Goal: Task Accomplishment & Management: Complete application form

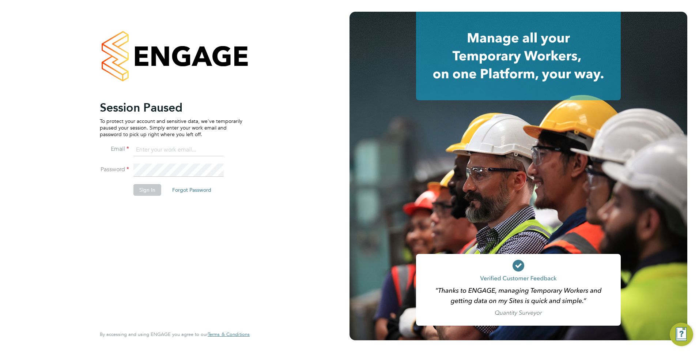
type input "mark@henry-blue.co.uk"
click at [144, 191] on button "Sign In" at bounding box center [147, 190] width 28 height 12
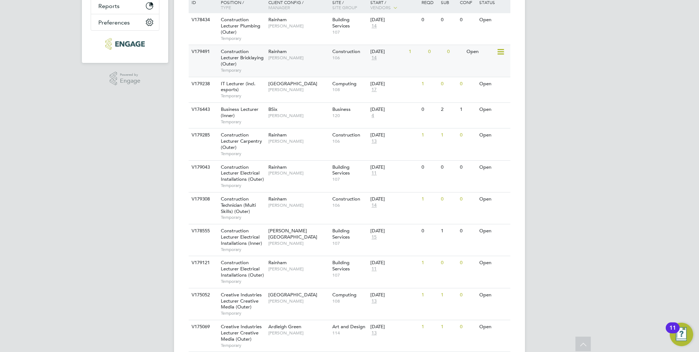
scroll to position [133, 0]
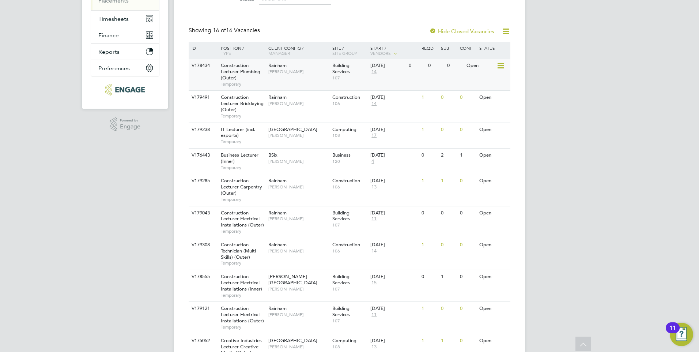
click at [242, 76] on div "Construction Lecturer Plumbing (Outer) Temporary" at bounding box center [240, 74] width 51 height 31
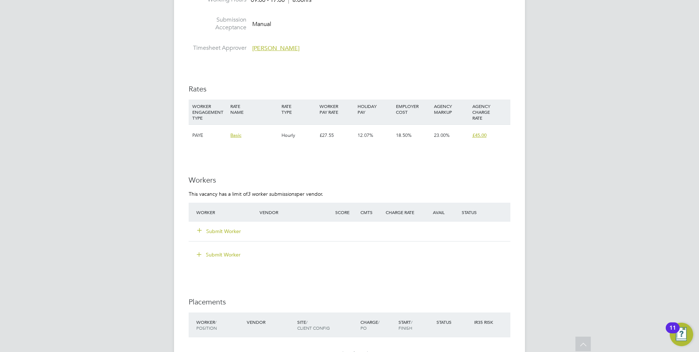
scroll to position [1170, 0]
click at [205, 227] on button "Submit Worker" at bounding box center [219, 229] width 44 height 7
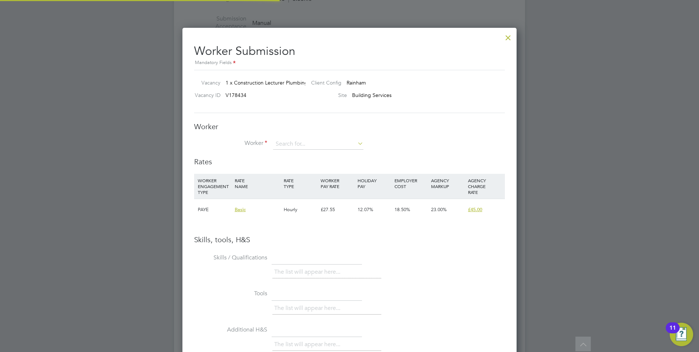
scroll to position [462, 334]
type input "dean tapper"
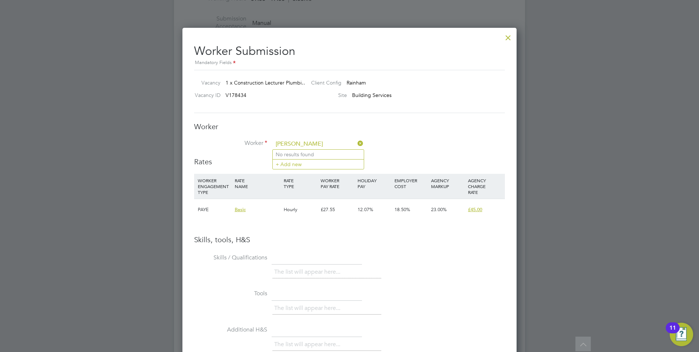
drag, startPoint x: 311, startPoint y: 142, endPoint x: 264, endPoint y: 141, distance: 47.2
click at [264, 141] on li "Worker dean tapper" at bounding box center [349, 148] width 311 height 18
click at [298, 166] on li "+ Add new" at bounding box center [318, 164] width 91 height 10
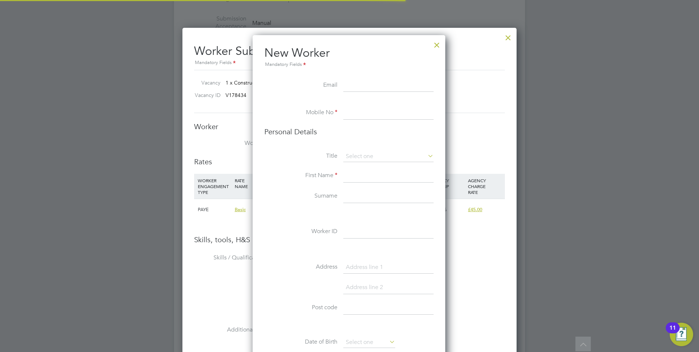
scroll to position [618, 194]
click at [435, 40] on div at bounding box center [436, 43] width 13 height 13
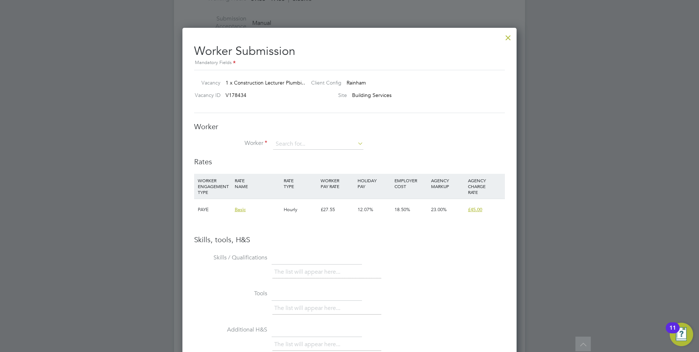
click at [504, 38] on div at bounding box center [508, 35] width 13 height 13
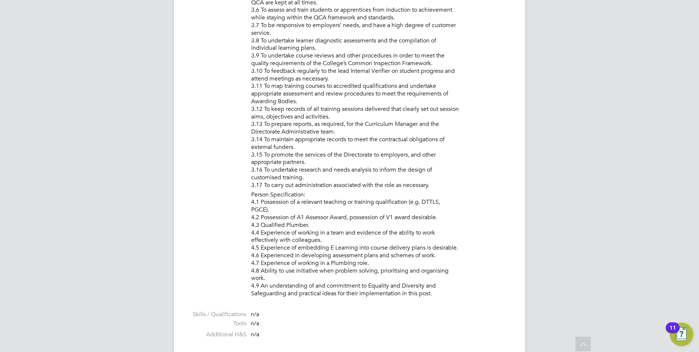
scroll to position [841, 0]
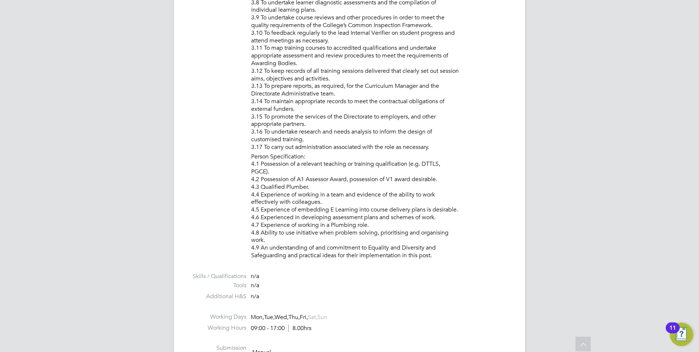
click at [606, 246] on div "MN Mark Needham Notifications 9 Applications: Network Team Members Businesses S…" at bounding box center [349, 84] width 699 height 1851
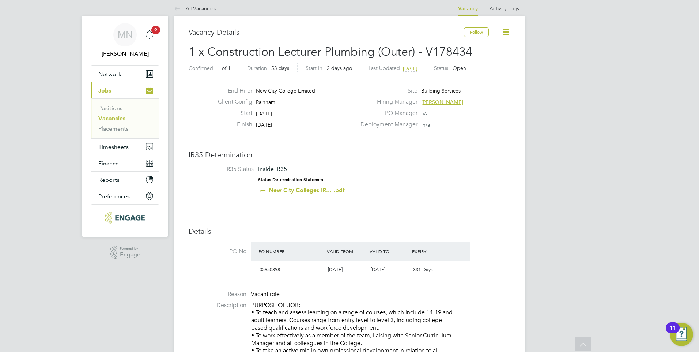
scroll to position [0, 0]
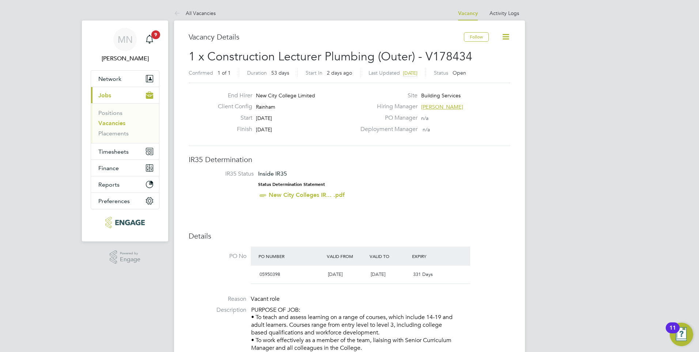
drag, startPoint x: 101, startPoint y: 121, endPoint x: 107, endPoint y: 125, distance: 6.8
click at [101, 121] on link "Vacancies" at bounding box center [111, 123] width 27 height 7
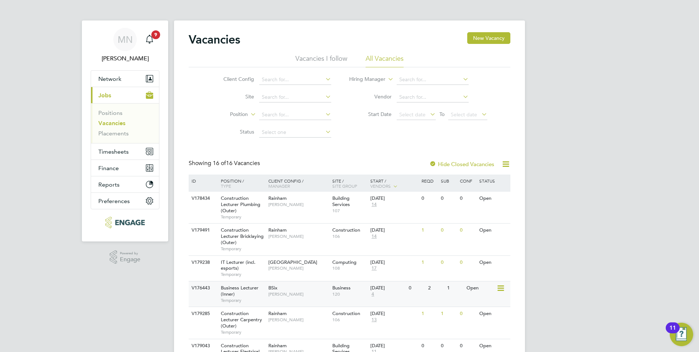
scroll to position [110, 0]
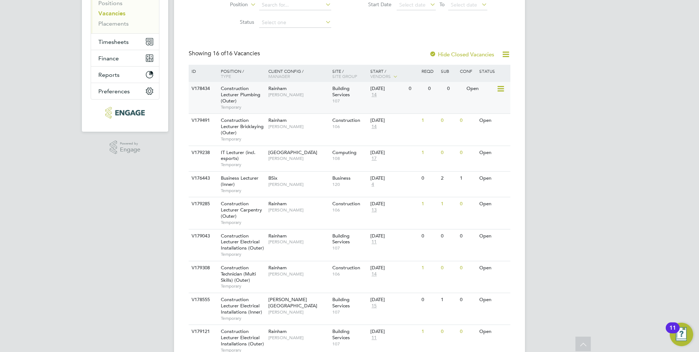
click at [230, 97] on span "Construction Lecturer Plumbing (Outer)" at bounding box center [240, 94] width 39 height 19
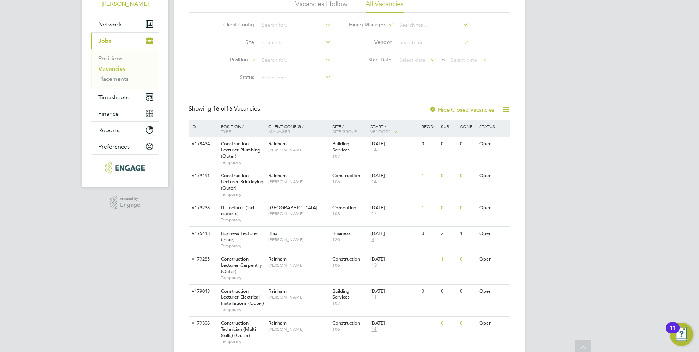
scroll to position [0, 0]
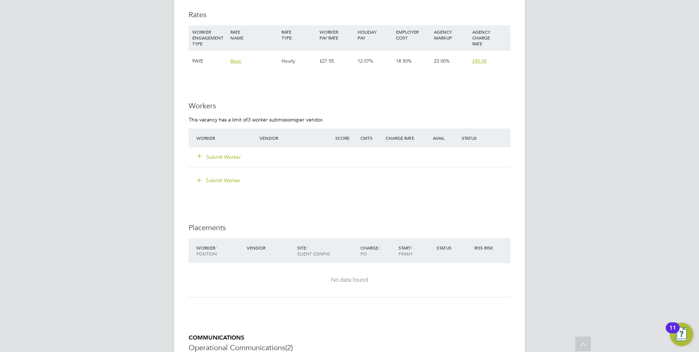
scroll to position [1133, 0]
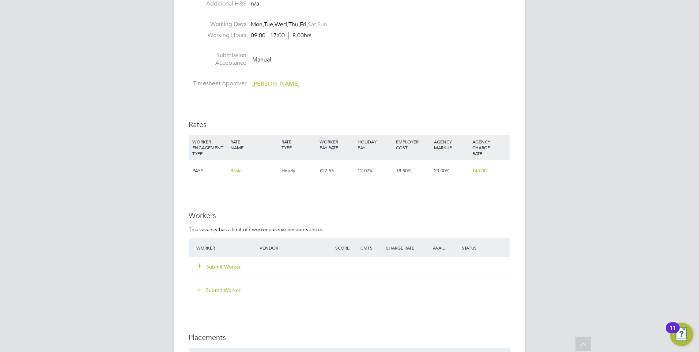
click at [220, 265] on button "Submit Worker" at bounding box center [219, 266] width 44 height 7
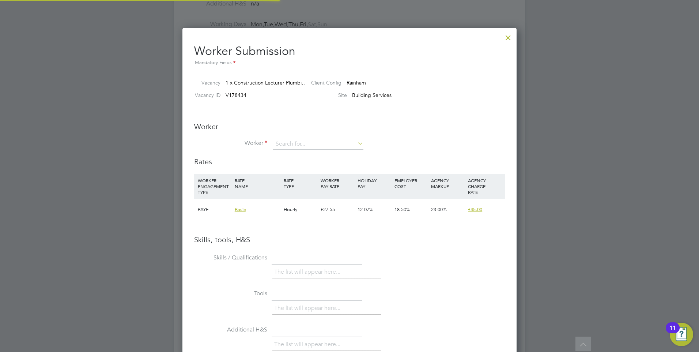
scroll to position [462, 334]
click at [507, 42] on div at bounding box center [508, 35] width 13 height 13
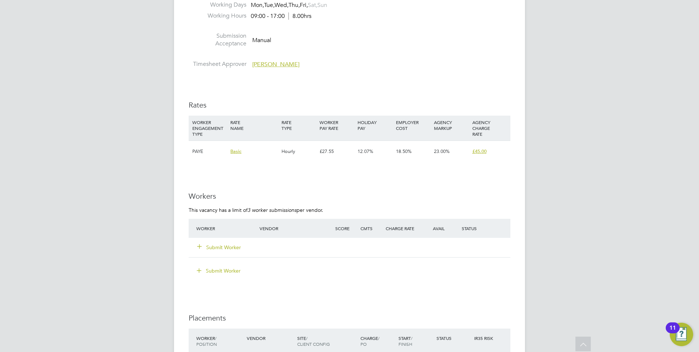
scroll to position [1193, 0]
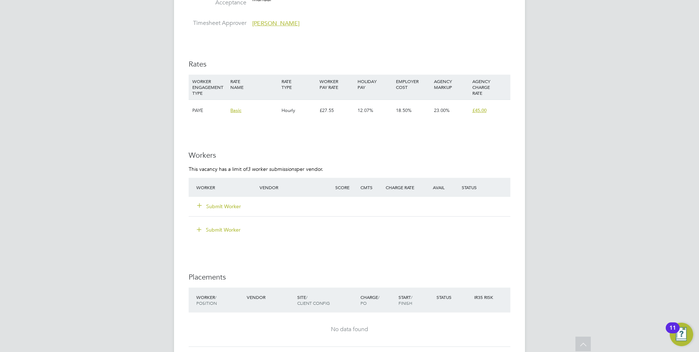
click at [230, 206] on button "Submit Worker" at bounding box center [219, 206] width 44 height 7
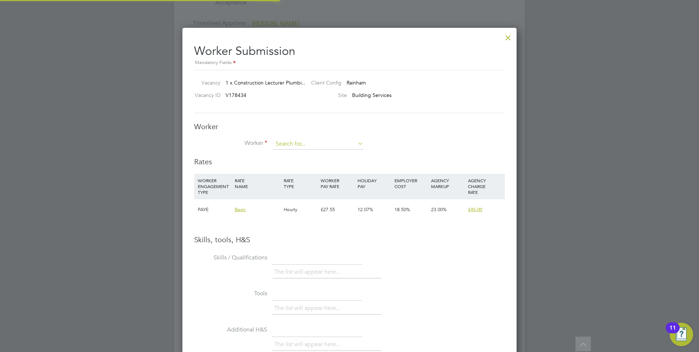
scroll to position [11, 190]
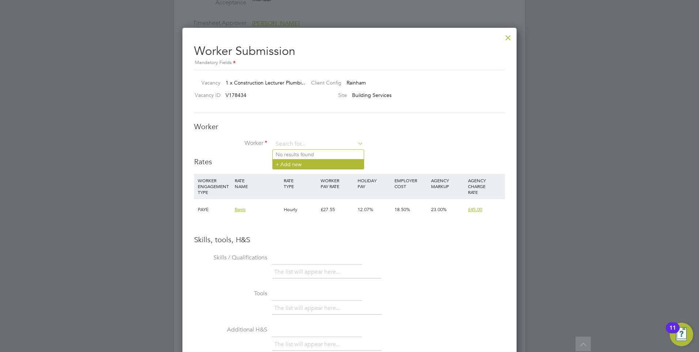
click at [300, 165] on li "+ Add new" at bounding box center [318, 164] width 91 height 10
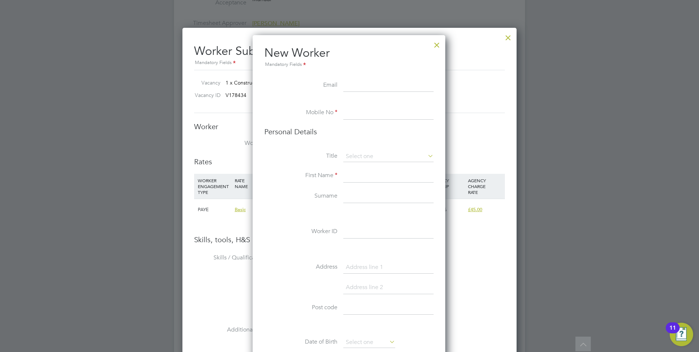
paste input "dean.tapper@hotmail.com"
type input "dean.tapper@hotmail.com"
click at [375, 116] on input at bounding box center [388, 112] width 90 height 13
paste input "7957 707267"
type input "7957 707267"
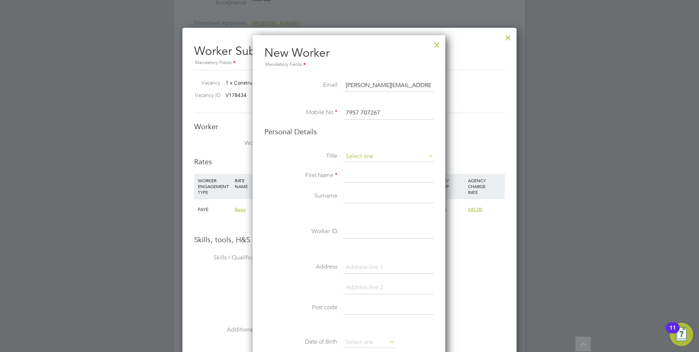
click at [359, 155] on input at bounding box center [388, 156] width 90 height 11
click at [362, 167] on li "Mr" at bounding box center [388, 167] width 91 height 10
type input "Mr"
click at [362, 173] on input at bounding box center [388, 175] width 90 height 13
type input "Dean"
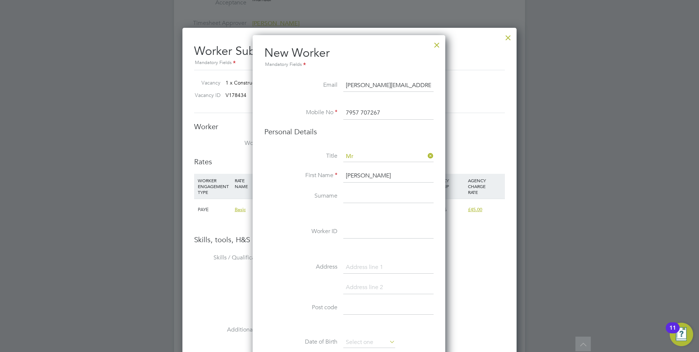
click at [362, 199] on input at bounding box center [388, 196] width 90 height 13
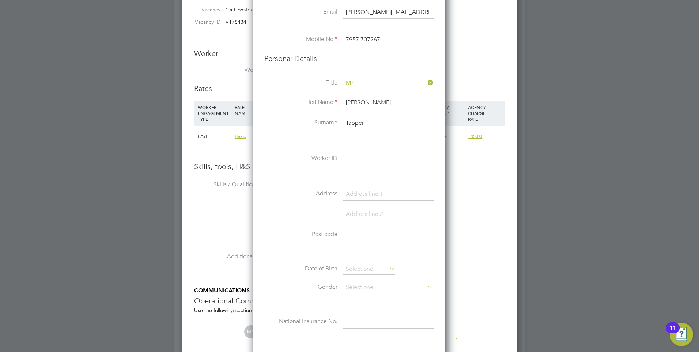
type input "Tapper"
click at [370, 193] on input at bounding box center [388, 194] width 90 height 13
type input "Enfield"
click at [380, 213] on input at bounding box center [388, 214] width 90 height 13
click at [352, 234] on input at bounding box center [388, 234] width 90 height 13
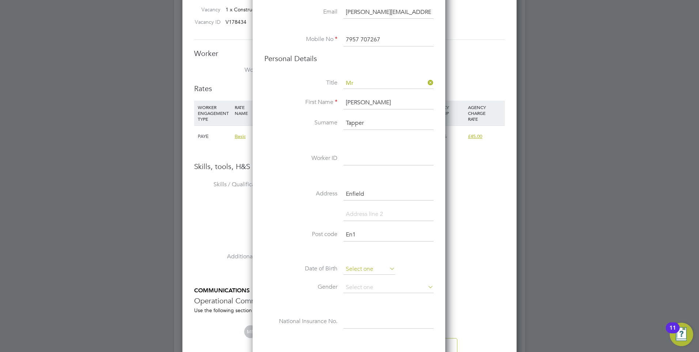
type input "En1"
click at [375, 268] on input at bounding box center [369, 269] width 52 height 11
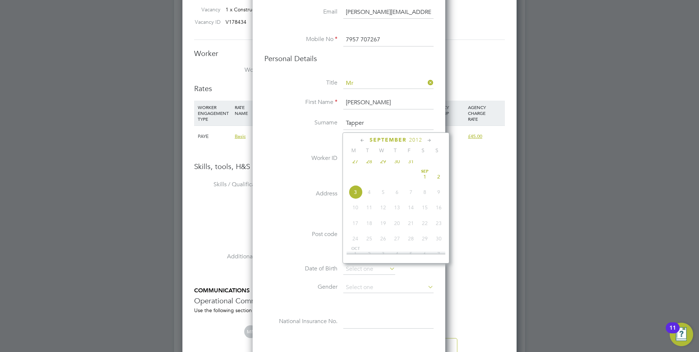
click at [292, 236] on label "Post code" at bounding box center [300, 234] width 73 height 8
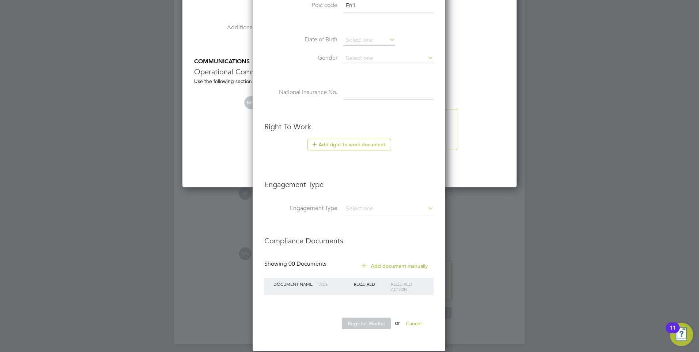
scroll to position [1498, 0]
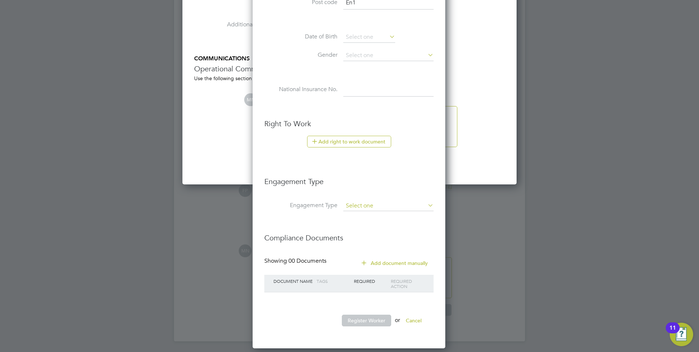
click at [416, 205] on input at bounding box center [388, 206] width 90 height 10
click at [379, 247] on li "Umbrella" at bounding box center [388, 247] width 91 height 11
type input "Umbrella"
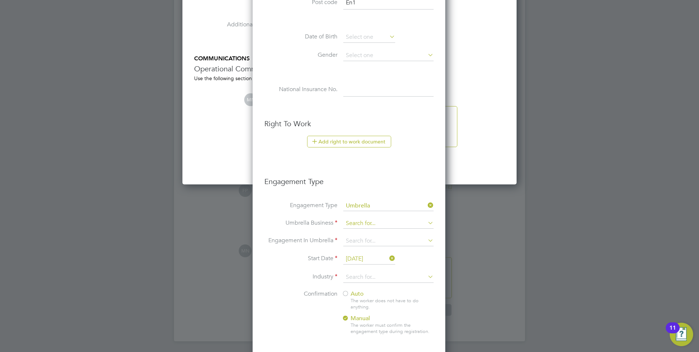
click at [372, 226] on input at bounding box center [388, 223] width 90 height 10
click at [348, 236] on b "Parasol" at bounding box center [356, 233] width 20 height 7
type input "Parasol Limited"
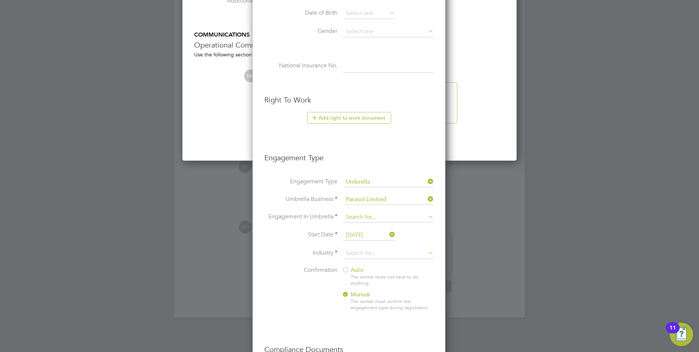
scroll to position [1535, 0]
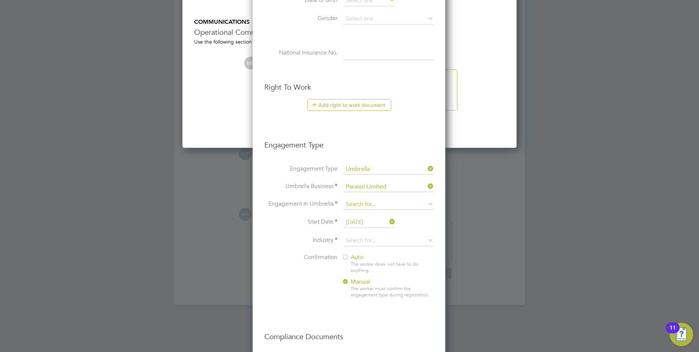
click at [376, 203] on input at bounding box center [388, 204] width 90 height 10
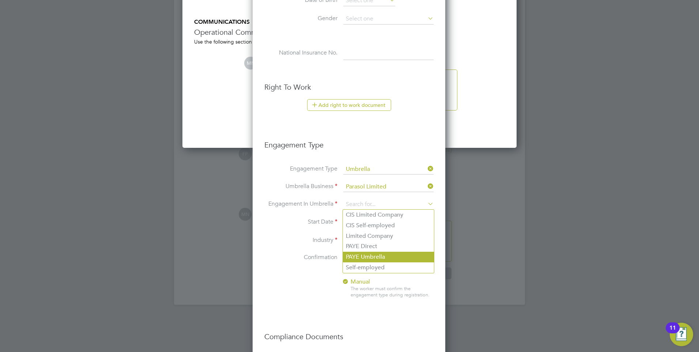
click at [387, 260] on li "PAYE Umbrella" at bounding box center [388, 256] width 91 height 11
type input "PAYE Umbrella"
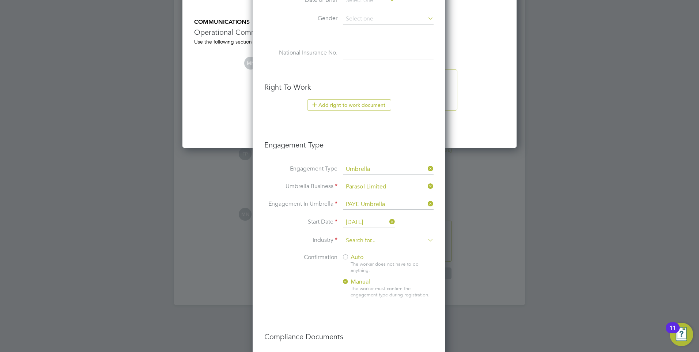
click at [373, 244] on input at bounding box center [388, 240] width 90 height 11
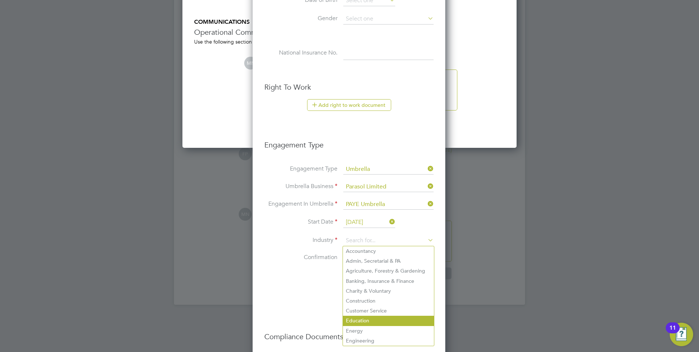
click at [378, 315] on li "Education" at bounding box center [388, 320] width 91 height 10
type input "Education"
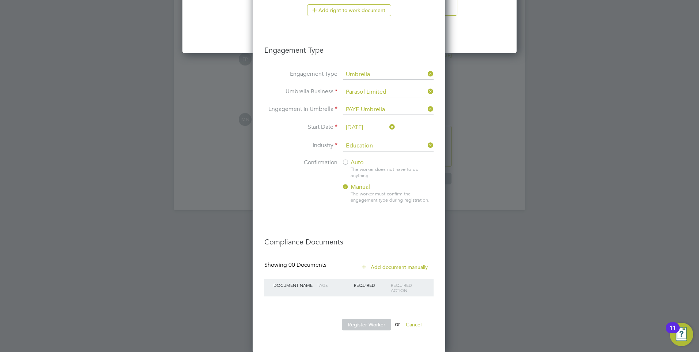
scroll to position [1630, 0]
click at [364, 321] on button "Register Worker" at bounding box center [366, 324] width 49 height 12
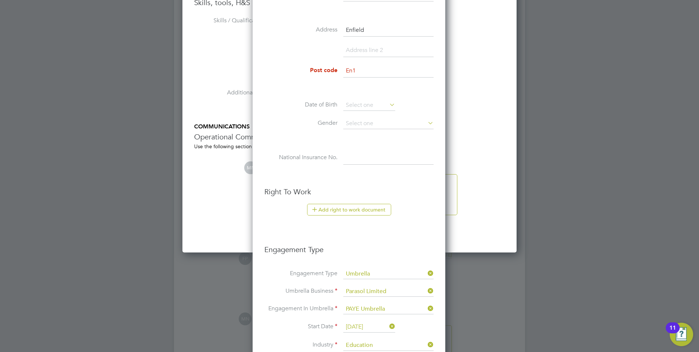
scroll to position [1411, 0]
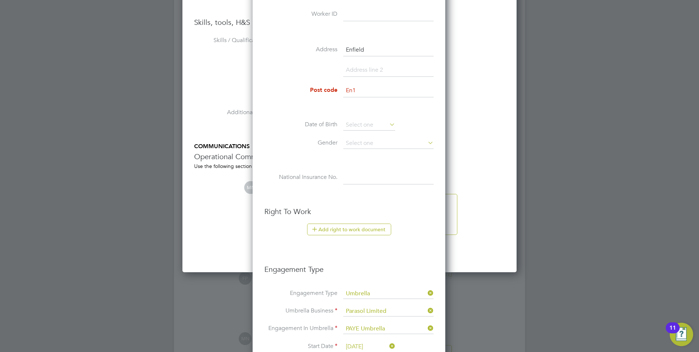
click at [351, 84] on input "En1" at bounding box center [388, 90] width 90 height 13
drag, startPoint x: 360, startPoint y: 91, endPoint x: 343, endPoint y: 89, distance: 16.9
click at [343, 89] on input "En1" at bounding box center [388, 90] width 90 height 13
click at [392, 253] on ul "New Worker Mandatory Fields Email dean.tapper@hotmail.com Mobile No 7957 707267…" at bounding box center [348, 192] width 169 height 728
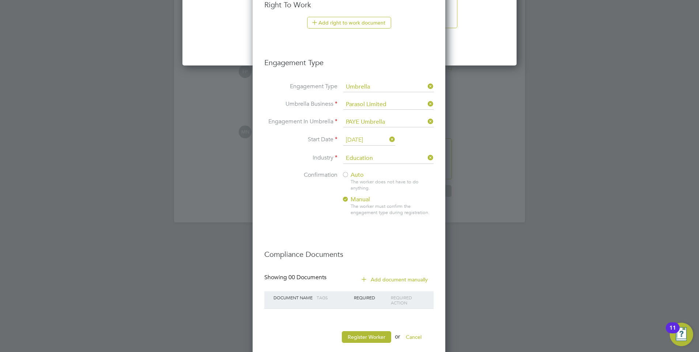
scroll to position [1630, 0]
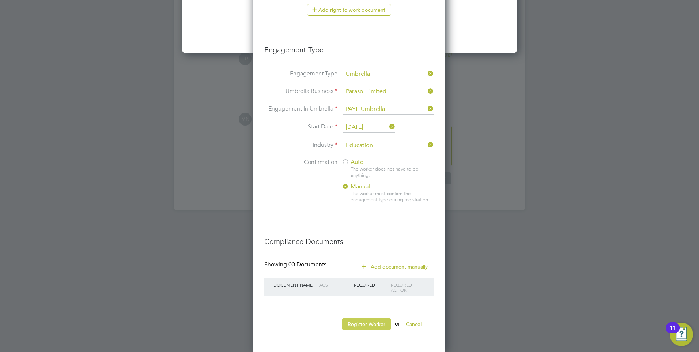
click at [366, 328] on button "Register Worker" at bounding box center [366, 324] width 49 height 12
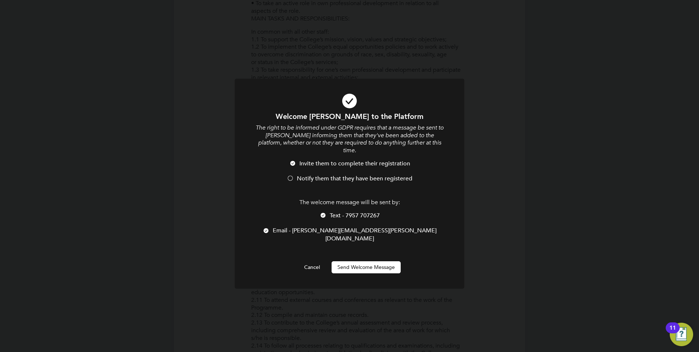
scroll to position [754, 194]
click at [356, 261] on button "Send Welcome Message" at bounding box center [366, 267] width 69 height 12
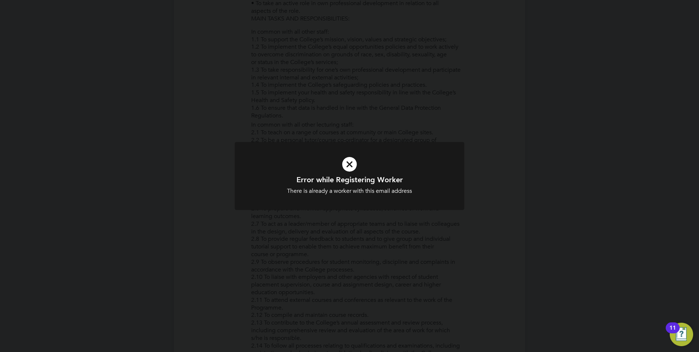
click at [389, 218] on div "Error while Registering Worker There is already a worker with this email addres…" at bounding box center [350, 180] width 230 height 77
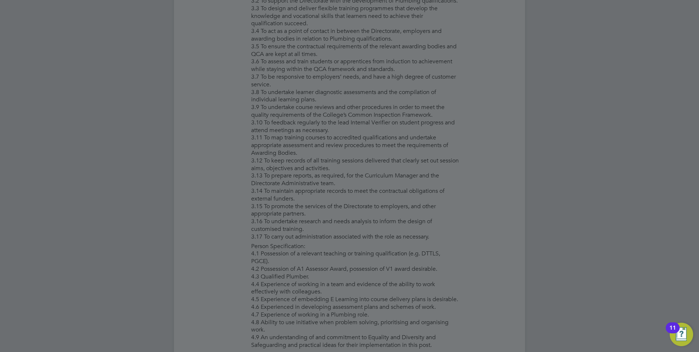
scroll to position [754, 0]
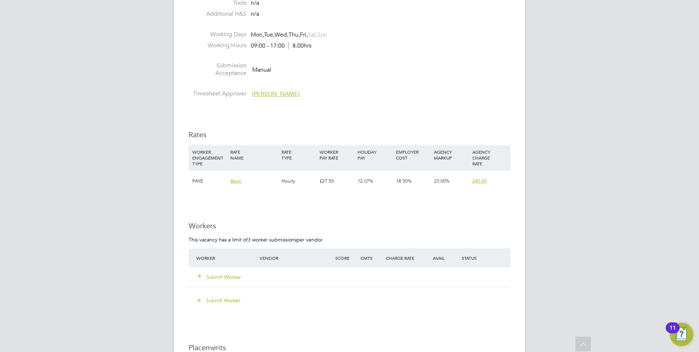
scroll to position [1097, 0]
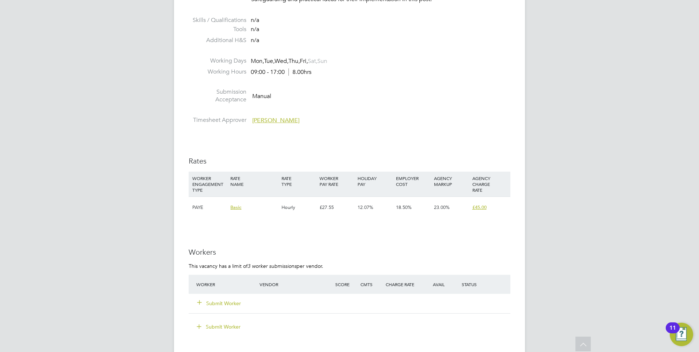
click at [231, 302] on button "Submit Worker" at bounding box center [219, 302] width 44 height 7
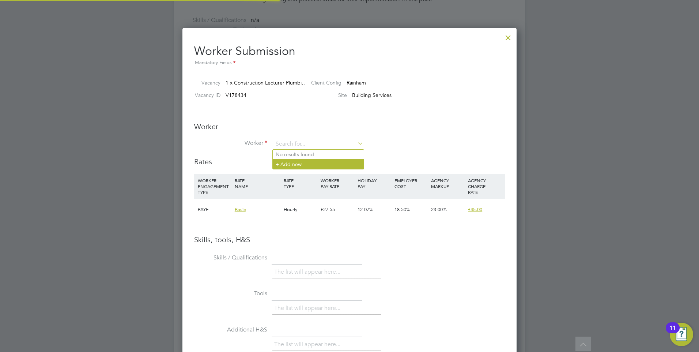
scroll to position [462, 334]
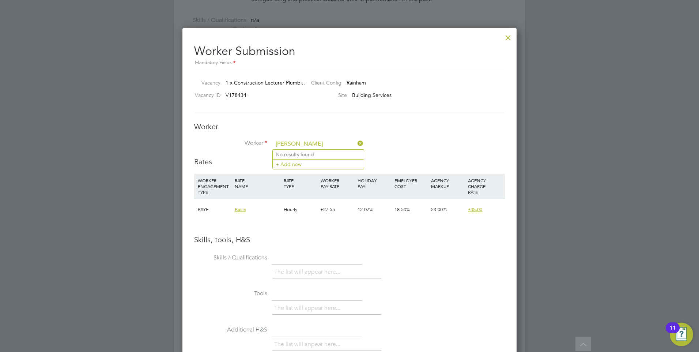
type input "dean tapp"
click at [356, 144] on icon at bounding box center [356, 143] width 0 height 10
click at [307, 164] on li "+ Add new" at bounding box center [318, 164] width 91 height 10
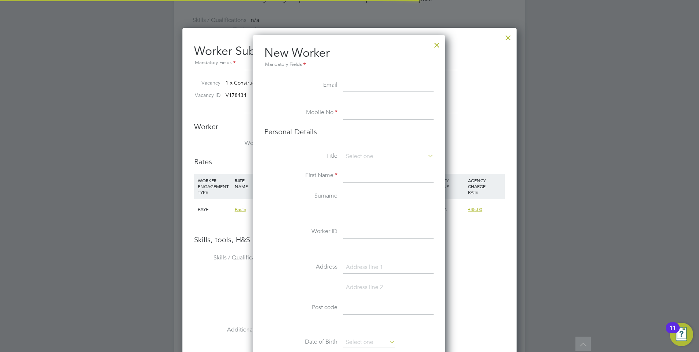
scroll to position [618, 194]
click at [358, 83] on input at bounding box center [388, 85] width 90 height 13
type input "dean.tapper@hotmail.com"
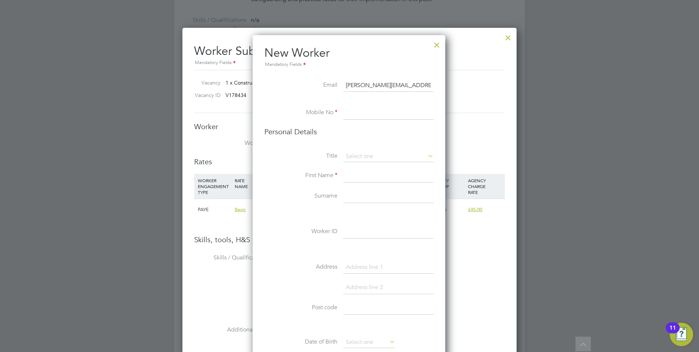
type input "7957 707267"
type input "Dean"
type input "Tapper"
type input "Enfield"
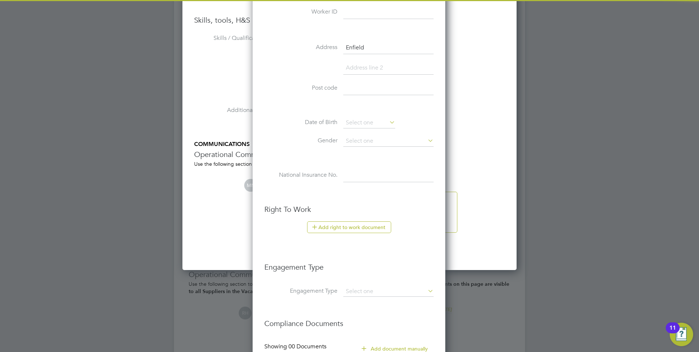
scroll to position [1060, 0]
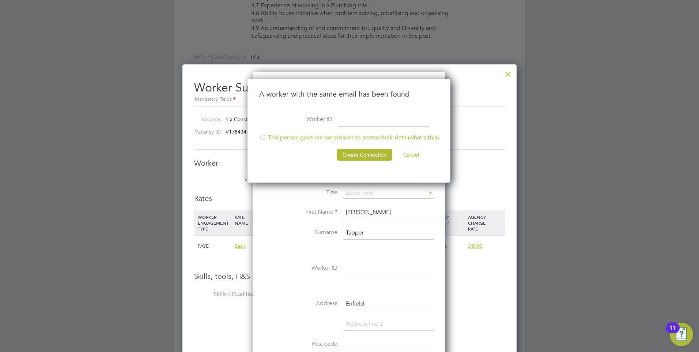
click at [262, 138] on div at bounding box center [262, 137] width 7 height 7
click at [347, 154] on button "Create Connection" at bounding box center [365, 155] width 56 height 12
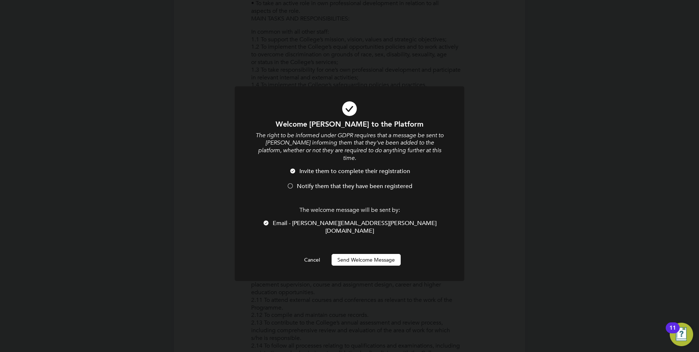
scroll to position [0, 0]
click at [358, 254] on button "Send Welcome Message" at bounding box center [366, 260] width 69 height 12
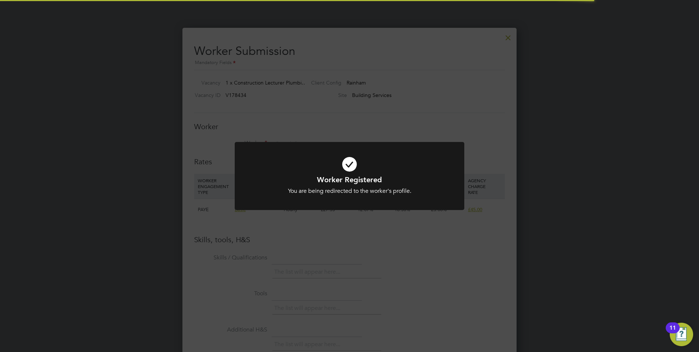
scroll to position [1097, 0]
click at [371, 96] on div "Worker Registered You are being redirected to the worker's profile. Cancel Okay" at bounding box center [349, 176] width 699 height 352
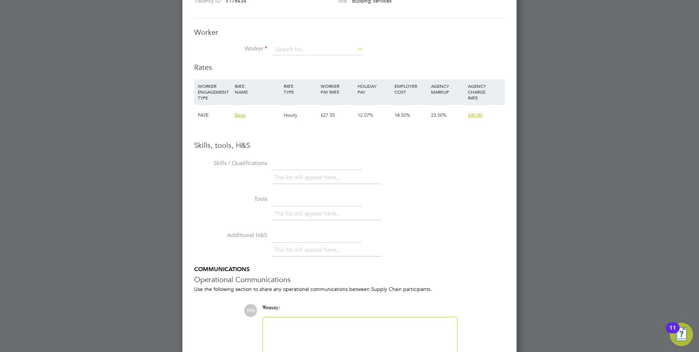
scroll to position [1088, 0]
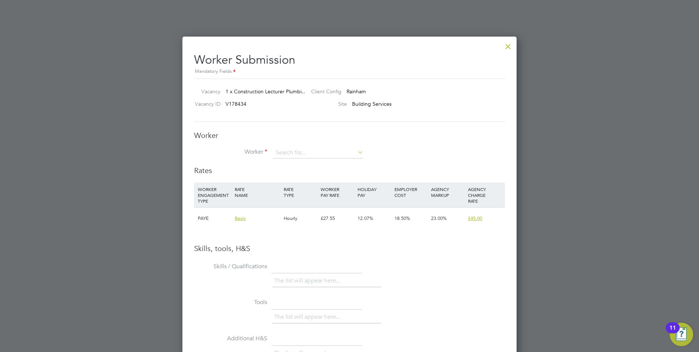
click at [509, 49] on div at bounding box center [508, 44] width 13 height 13
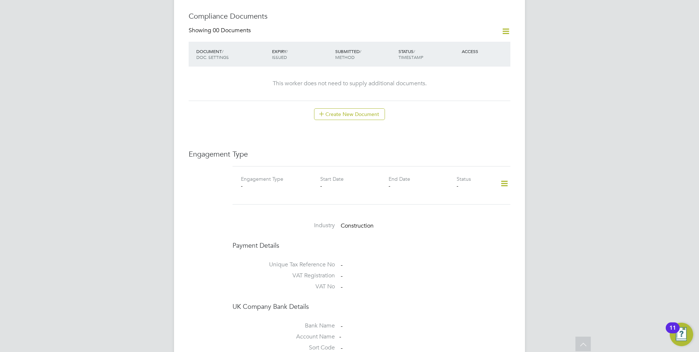
scroll to position [310, 0]
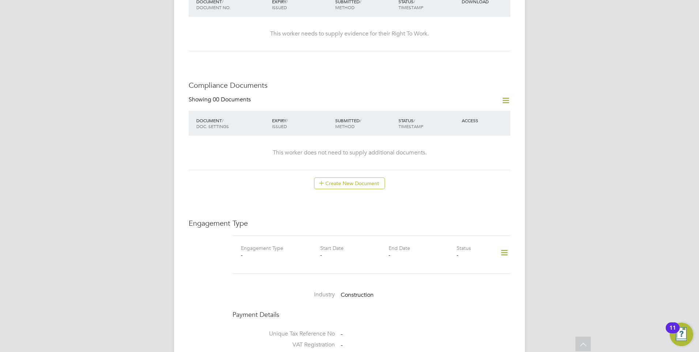
click at [347, 171] on div "Worker Details Follow DT Dean Tapper m: 07957707267 Personal Details ID Mobile …" at bounding box center [350, 157] width 322 height 871
click at [347, 177] on button "Create New Document" at bounding box center [349, 183] width 71 height 12
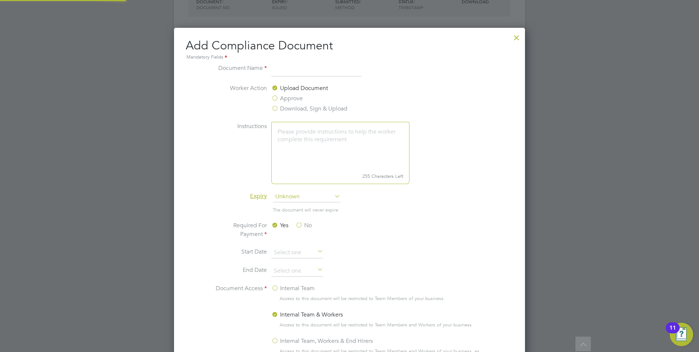
scroll to position [384, 351]
click at [278, 109] on label "Download, Sign & Upload" at bounding box center [309, 108] width 76 height 9
click at [0, 0] on input "Download, Sign & Upload" at bounding box center [0, 0] width 0 height 0
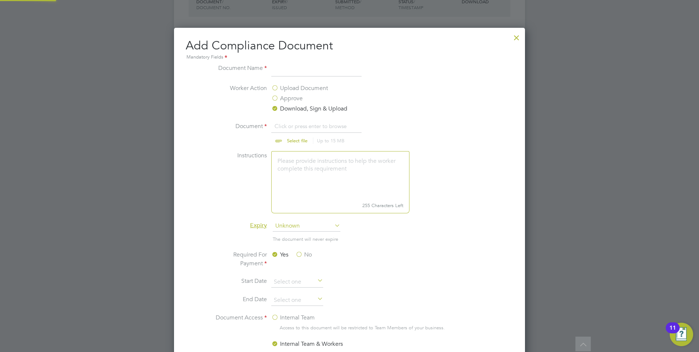
scroll to position [11, 91]
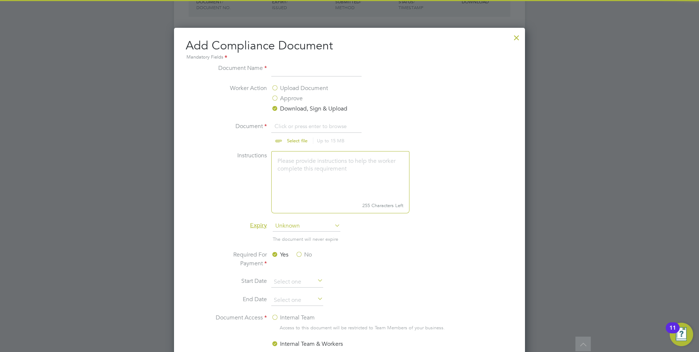
click at [287, 72] on input at bounding box center [316, 70] width 90 height 13
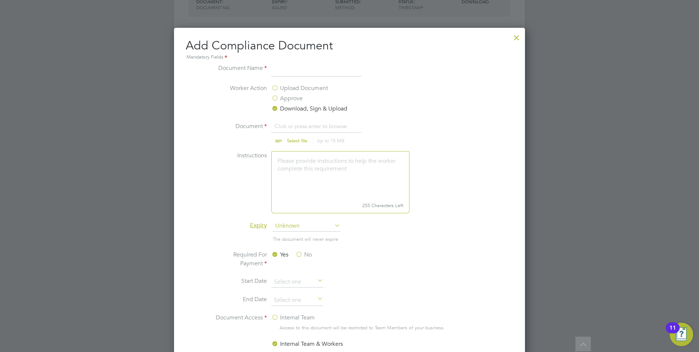
type input "CV"
click at [292, 142] on input "file" at bounding box center [304, 133] width 115 height 22
type input "C:\fakepath\Dean CV SB.docx"
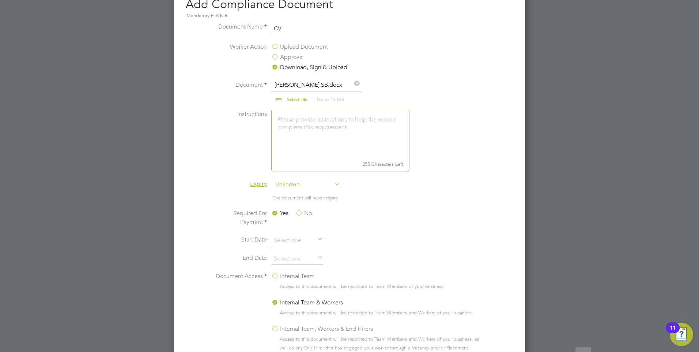
scroll to position [383, 0]
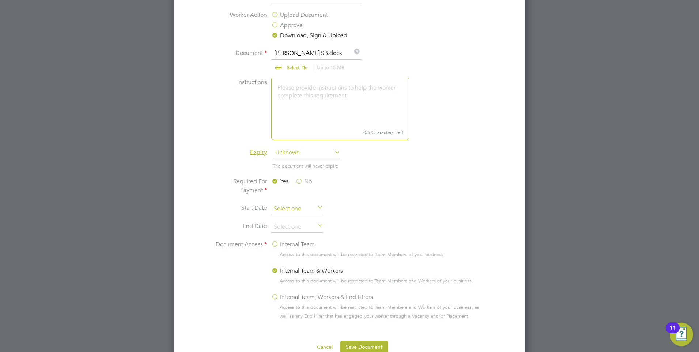
click at [304, 204] on input at bounding box center [297, 208] width 52 height 11
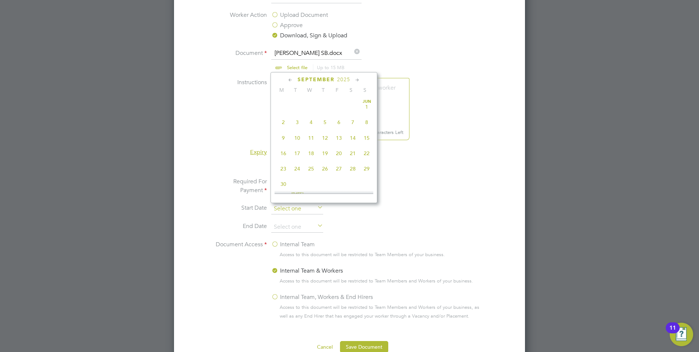
scroll to position [222, 0]
click at [392, 206] on li "Start Date" at bounding box center [349, 212] width 275 height 18
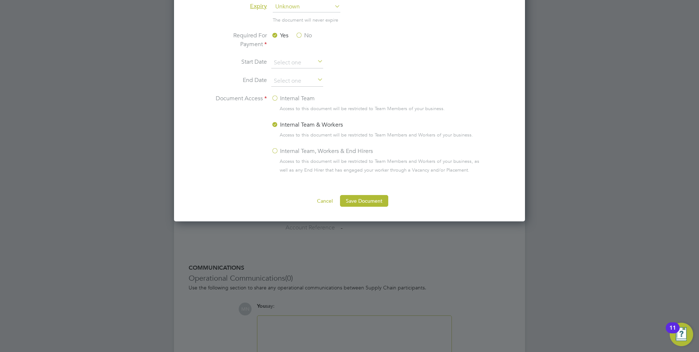
scroll to position [530, 0]
drag, startPoint x: 370, startPoint y: 197, endPoint x: 389, endPoint y: 187, distance: 21.1
click at [370, 197] on button "Save Document" at bounding box center [364, 200] width 48 height 12
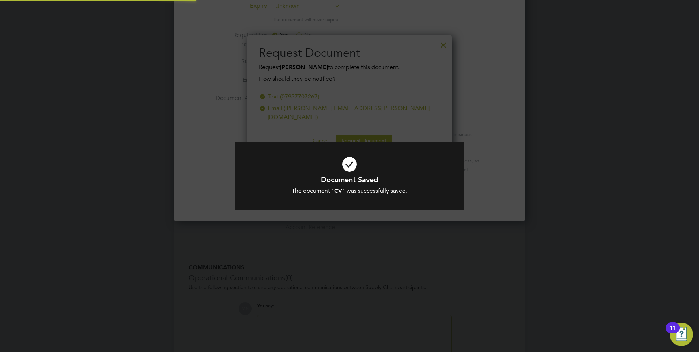
scroll to position [117, 205]
drag, startPoint x: 467, startPoint y: 267, endPoint x: 415, endPoint y: 17, distance: 255.9
click at [467, 266] on div "Document Saved The document " CV " was successfully saved. Cancel Okay" at bounding box center [349, 176] width 699 height 352
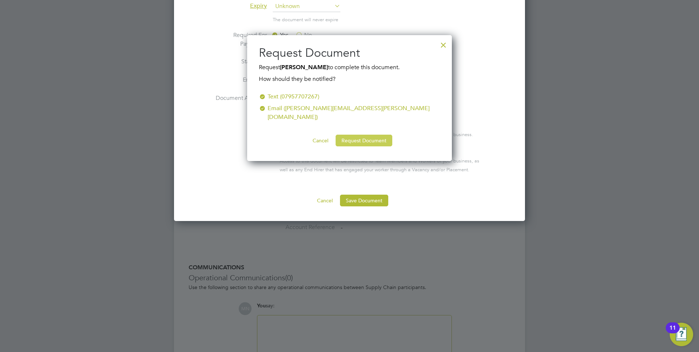
click at [372, 135] on button "Request Document" at bounding box center [364, 141] width 57 height 12
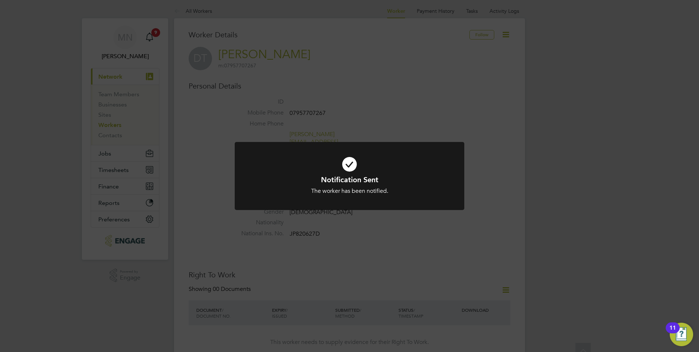
scroll to position [0, 0]
click at [124, 116] on div "Notification Sent The worker has been notified. Cancel Okay" at bounding box center [349, 176] width 699 height 352
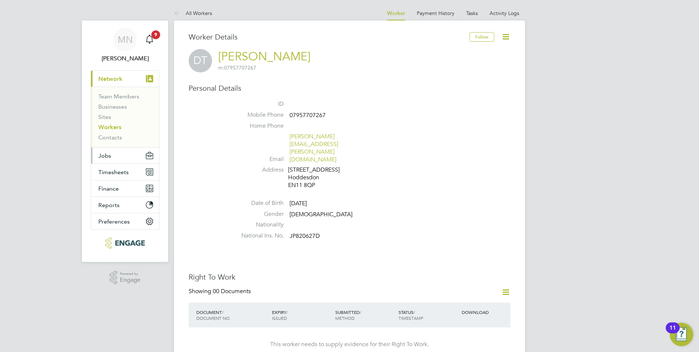
click at [120, 159] on button "Jobs" at bounding box center [125, 155] width 68 height 16
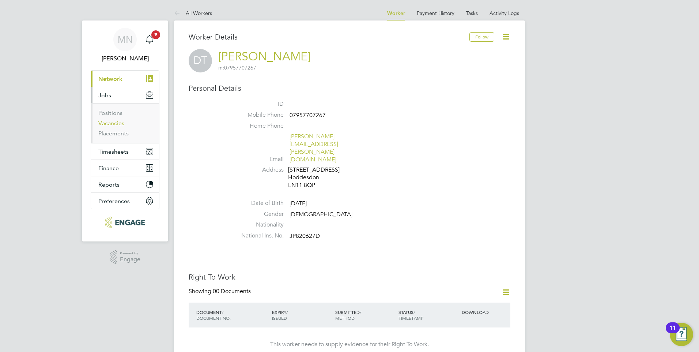
click at [116, 121] on link "Vacancies" at bounding box center [111, 123] width 26 height 7
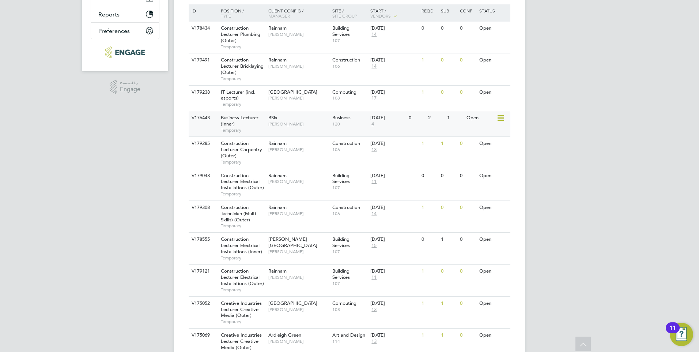
scroll to position [183, 0]
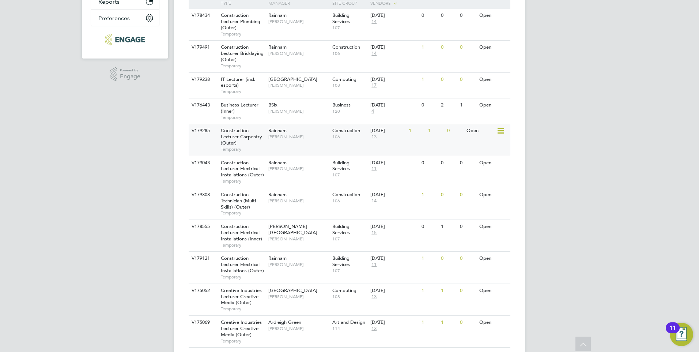
click at [257, 141] on div "Construction Lecturer Carpentry (Outer) Temporary" at bounding box center [240, 139] width 51 height 31
click at [243, 173] on span "Construction Lecturer Electrical Installations (Outer)" at bounding box center [242, 168] width 43 height 19
click at [250, 232] on span "Construction Lecturer Electrical Installations (Inner)" at bounding box center [241, 232] width 41 height 19
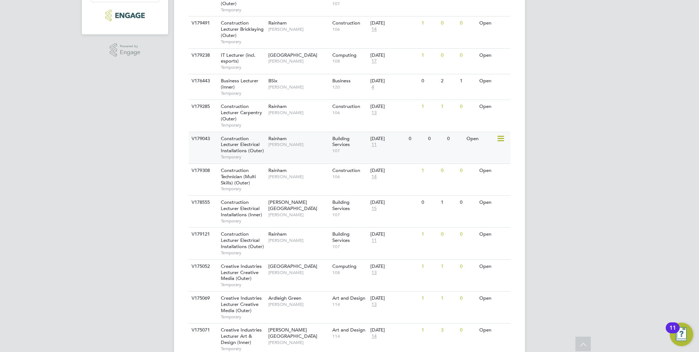
scroll to position [219, 0]
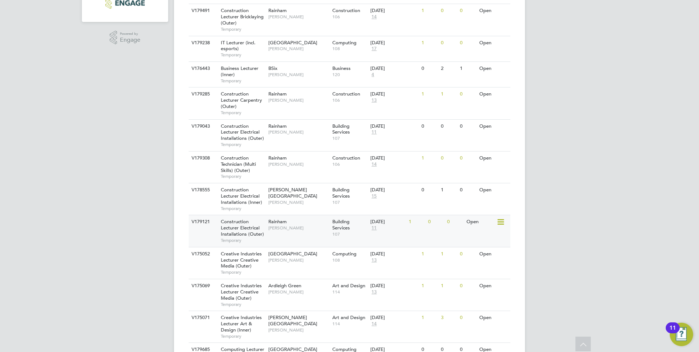
click at [243, 228] on span "Construction Lecturer Electrical Installations (Outer)" at bounding box center [242, 227] width 43 height 19
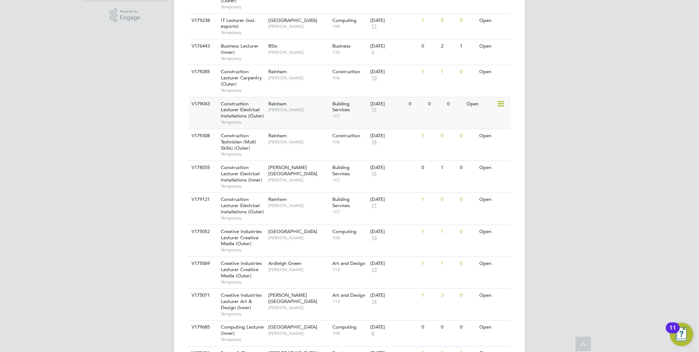
scroll to position [183, 0]
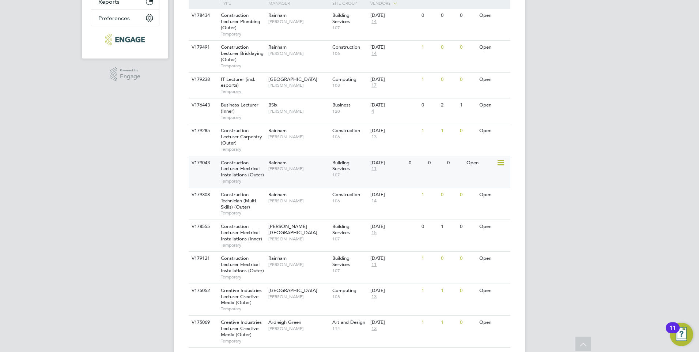
click at [239, 174] on span "Construction Lecturer Electrical Installations (Outer)" at bounding box center [242, 168] width 43 height 19
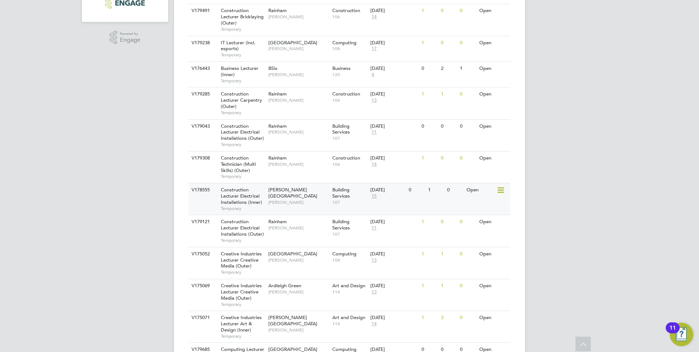
scroll to position [256, 0]
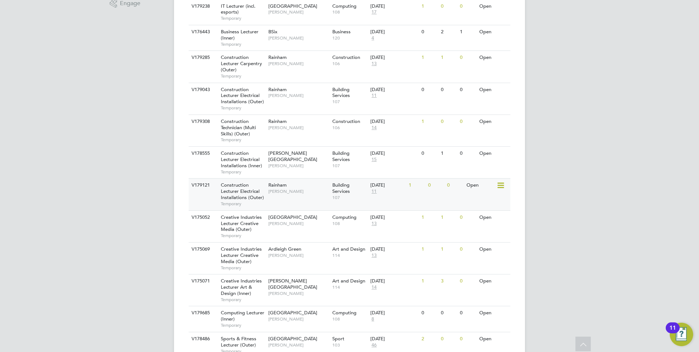
click at [242, 196] on span "Construction Lecturer Electrical Installations (Outer)" at bounding box center [242, 191] width 43 height 19
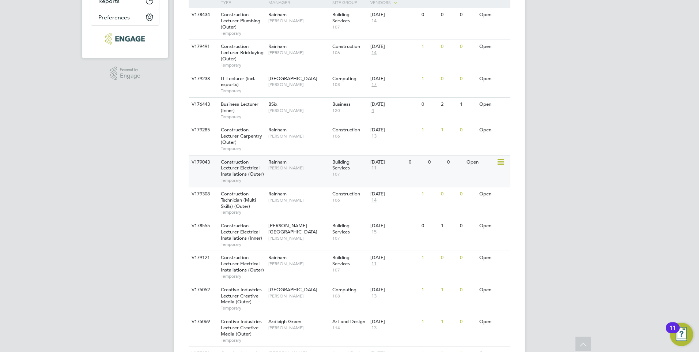
scroll to position [183, 0]
click at [242, 175] on span "Construction Lecturer Electrical Installations (Outer)" at bounding box center [242, 168] width 43 height 19
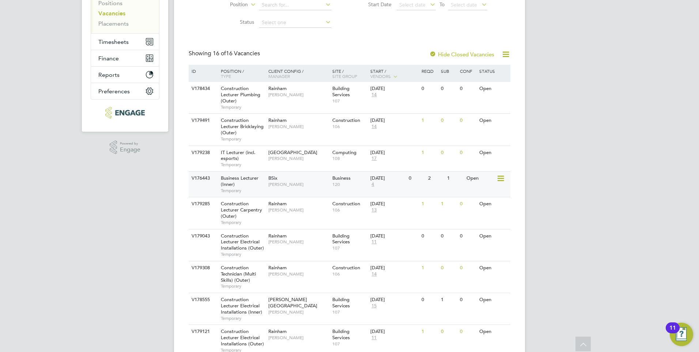
scroll to position [256, 0]
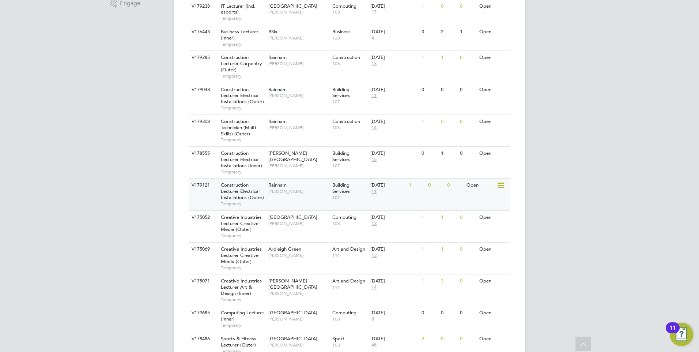
click at [245, 196] on span "Construction Lecturer Electrical Installations (Outer)" at bounding box center [242, 191] width 43 height 19
click at [239, 193] on span "Construction Lecturer Electrical Installations (Outer)" at bounding box center [242, 191] width 43 height 19
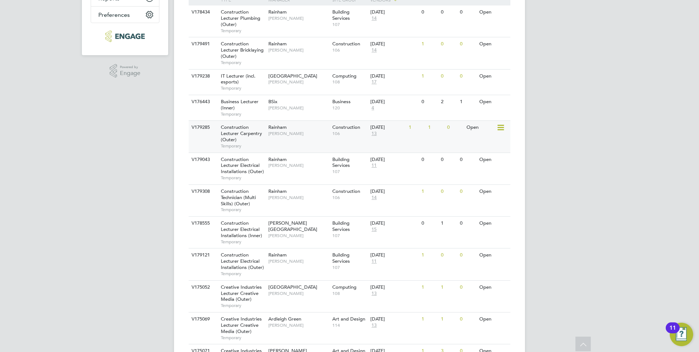
scroll to position [183, 0]
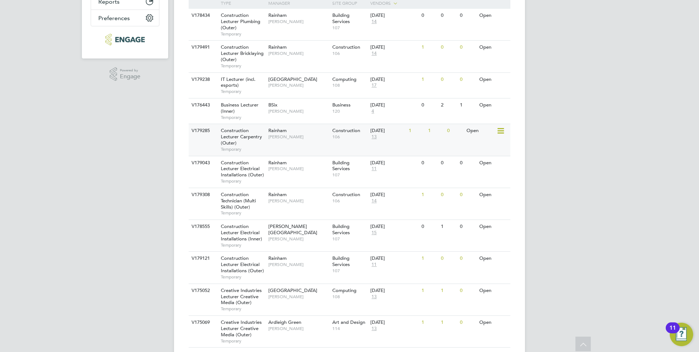
click at [249, 133] on div "Construction Lecturer Carpentry (Outer) Temporary" at bounding box center [240, 139] width 51 height 31
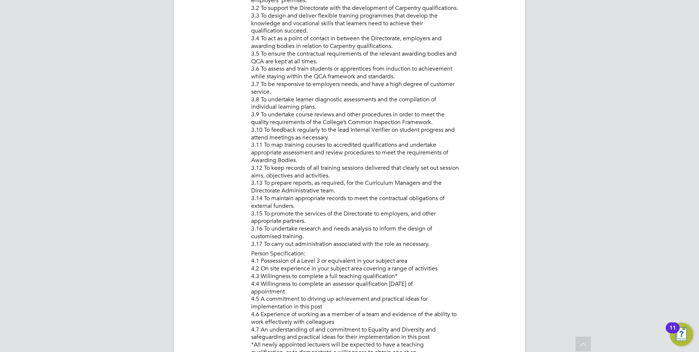
scroll to position [585, 0]
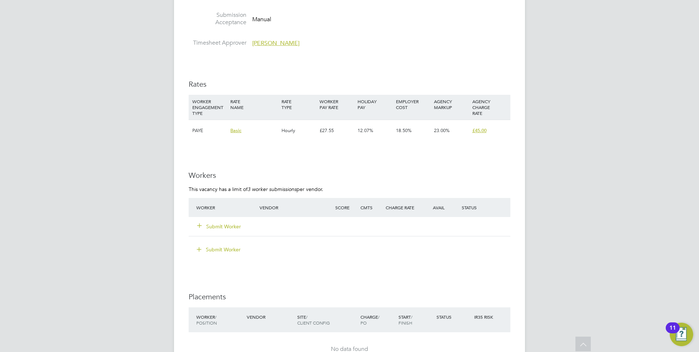
scroll to position [1206, 0]
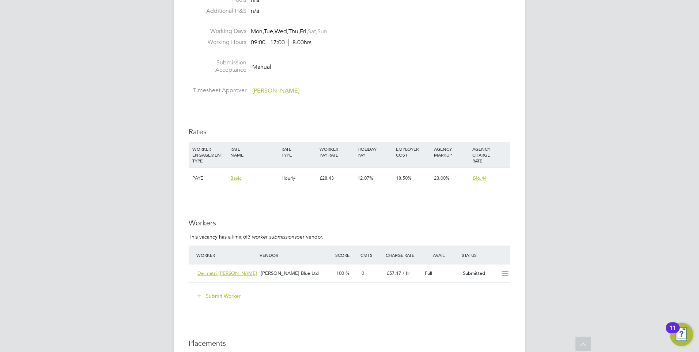
scroll to position [1170, 0]
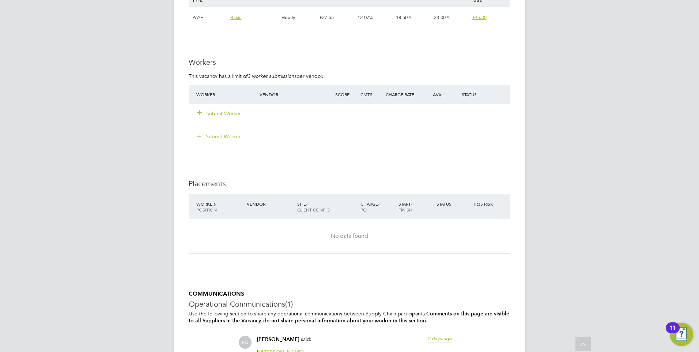
scroll to position [1206, 0]
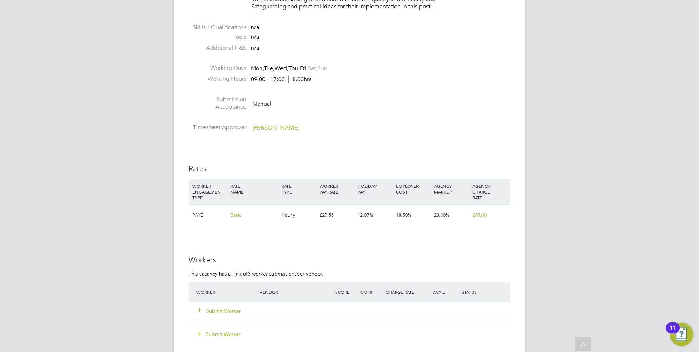
scroll to position [1206, 0]
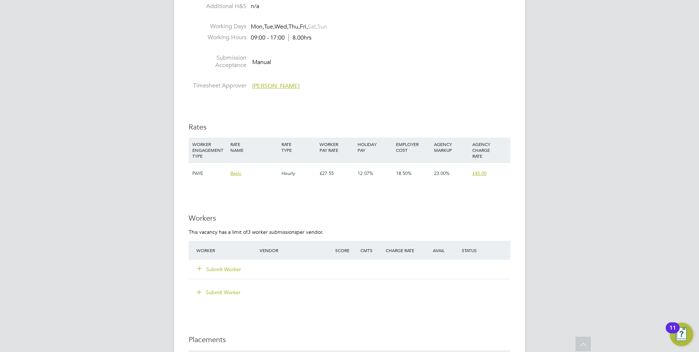
scroll to position [1279, 0]
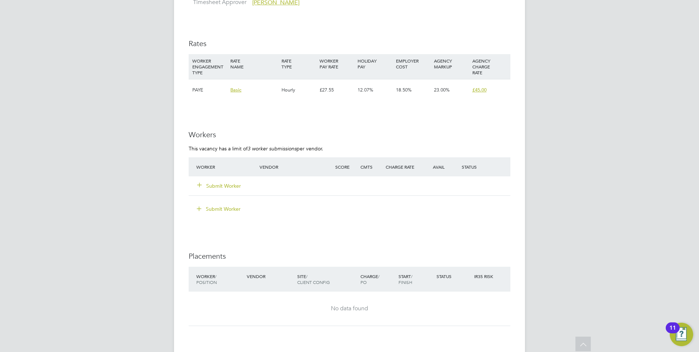
scroll to position [1243, 0]
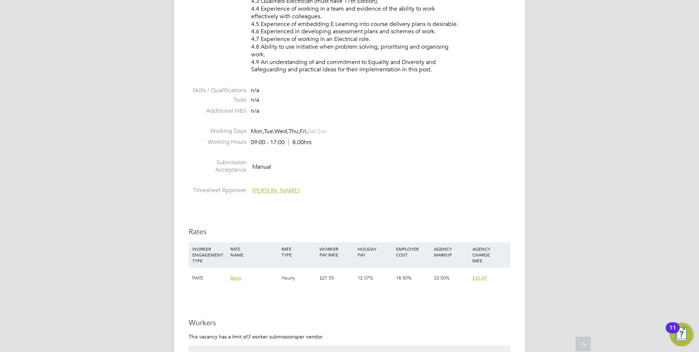
scroll to position [1206, 0]
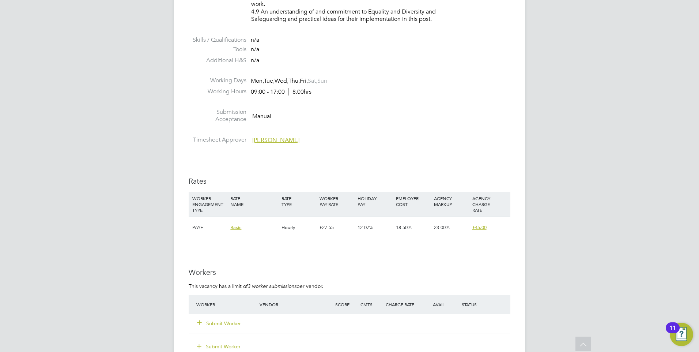
scroll to position [1170, 0]
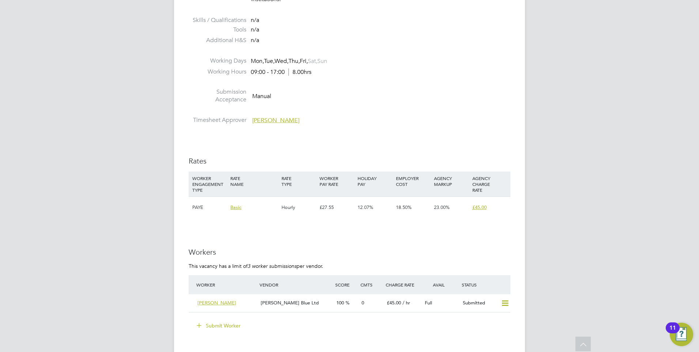
scroll to position [1133, 0]
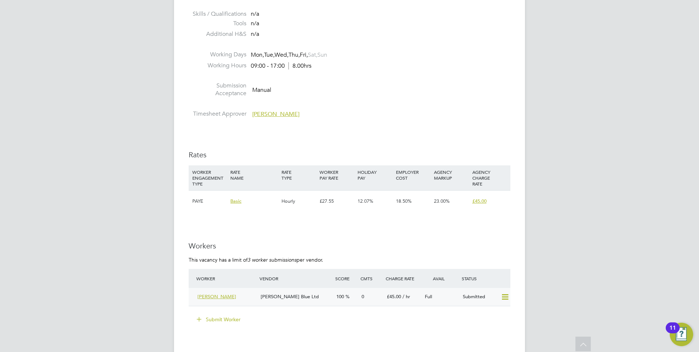
click at [236, 295] on span "[PERSON_NAME]" at bounding box center [216, 296] width 39 height 6
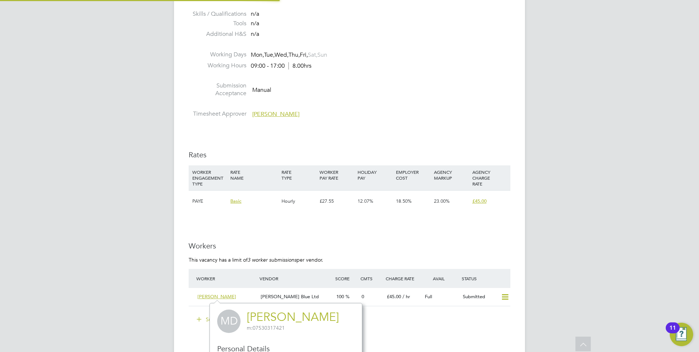
scroll to position [170, 153]
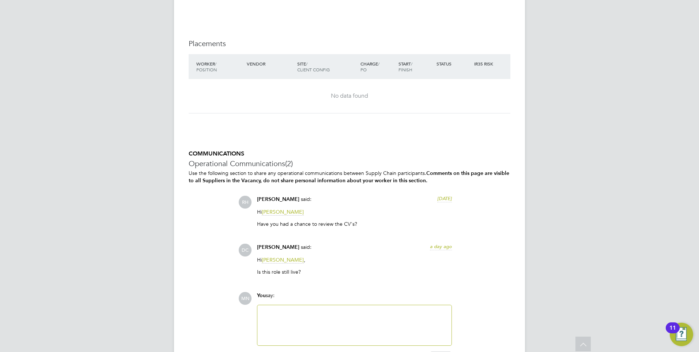
scroll to position [1462, 0]
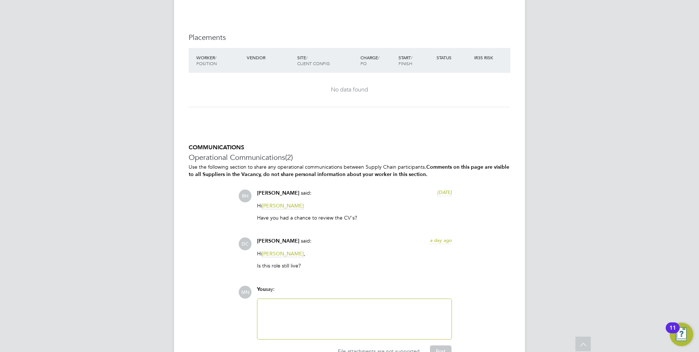
click at [327, 322] on div at bounding box center [354, 318] width 185 height 31
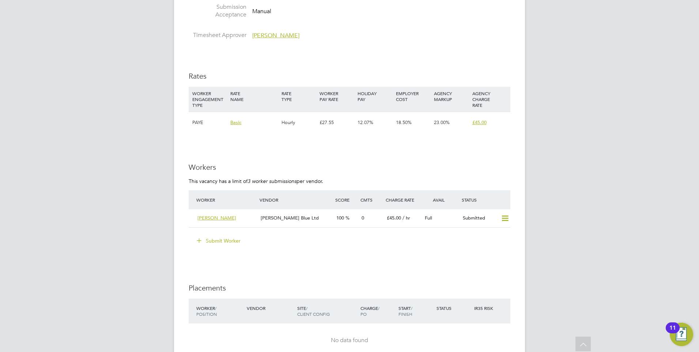
scroll to position [1206, 0]
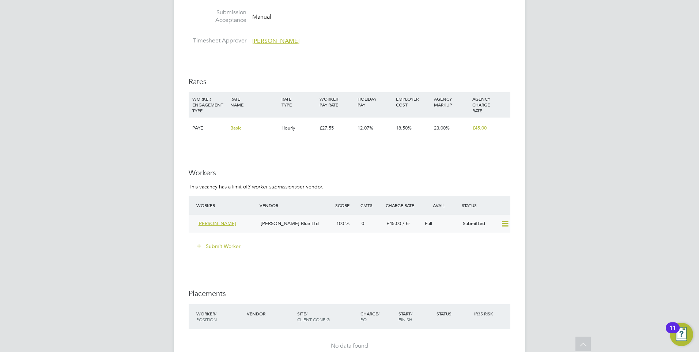
click at [218, 222] on span "[PERSON_NAME]" at bounding box center [216, 223] width 39 height 6
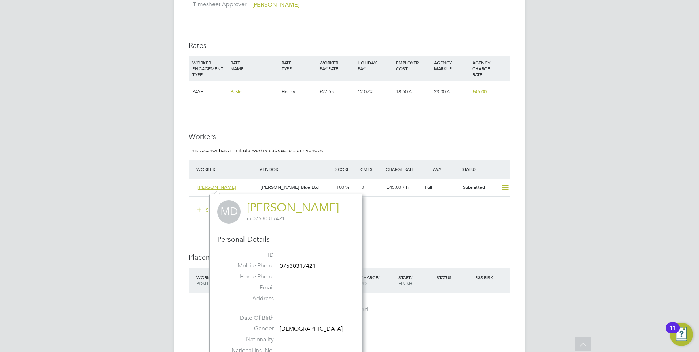
scroll to position [1316, 0]
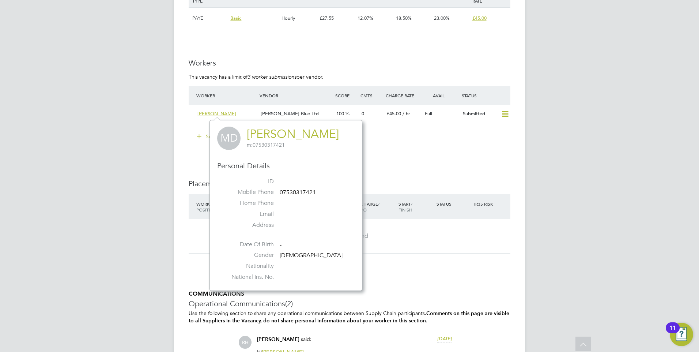
click at [286, 136] on link "[PERSON_NAME]" at bounding box center [293, 134] width 92 height 14
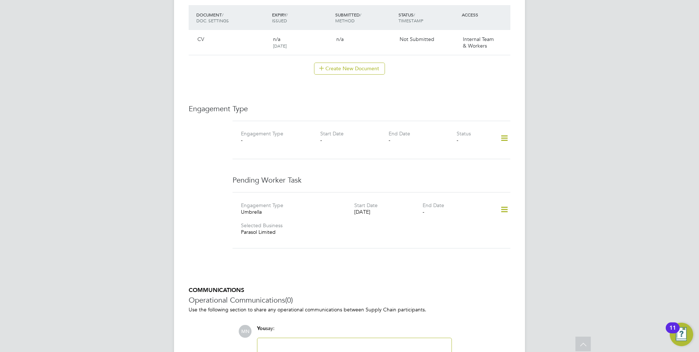
scroll to position [278, 0]
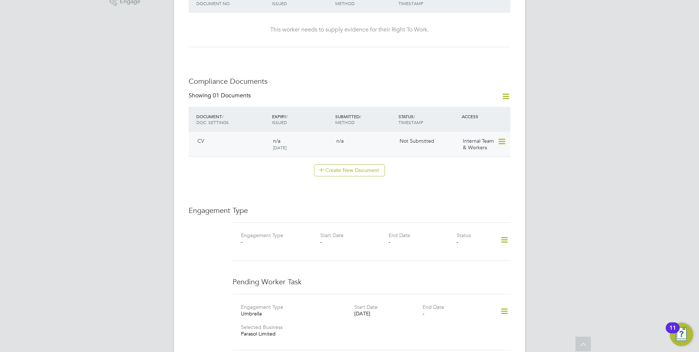
click at [291, 144] on div "n/a [DATE]" at bounding box center [301, 144] width 63 height 19
click at [503, 141] on icon at bounding box center [500, 141] width 7 height 9
click at [452, 169] on li "View Requested Document" at bounding box center [468, 169] width 73 height 10
